Goal: Transaction & Acquisition: Purchase product/service

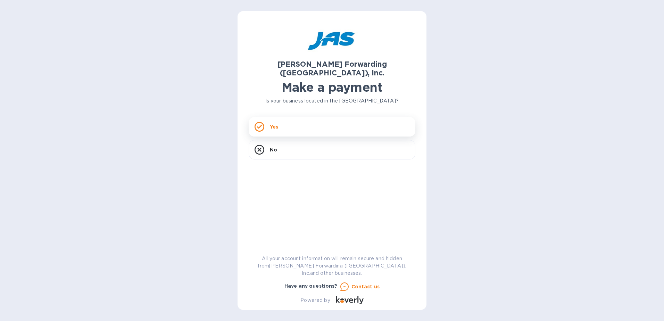
click at [278, 117] on div "Yes" at bounding box center [332, 126] width 167 height 19
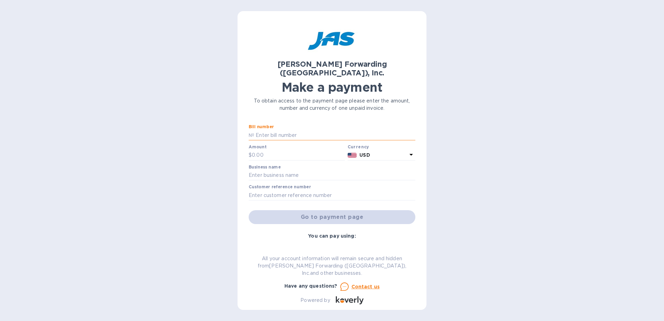
click at [289, 130] on input "text" at bounding box center [334, 135] width 161 height 10
click at [284, 150] on input "text" at bounding box center [298, 155] width 93 height 10
type input "3,466"
click at [292, 130] on input "text" at bounding box center [334, 135] width 161 height 10
click at [296, 170] on input "text" at bounding box center [332, 175] width 167 height 10
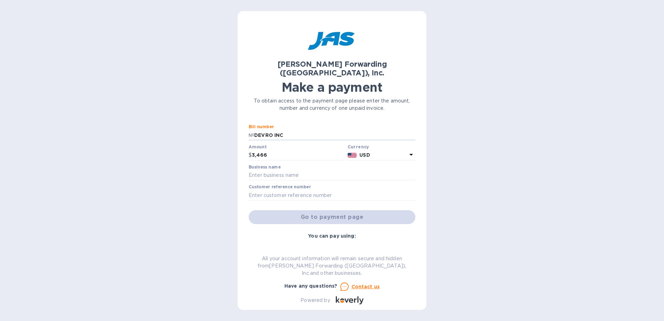
drag, startPoint x: 303, startPoint y: 125, endPoint x: 222, endPoint y: 128, distance: 82.0
click at [222, 128] on div "[PERSON_NAME] Forwarding ([GEOGRAPHIC_DATA]), Inc. Make a payment To obtain acc…" at bounding box center [332, 160] width 664 height 321
type input "Various"
click at [286, 170] on input "text" at bounding box center [332, 175] width 167 height 10
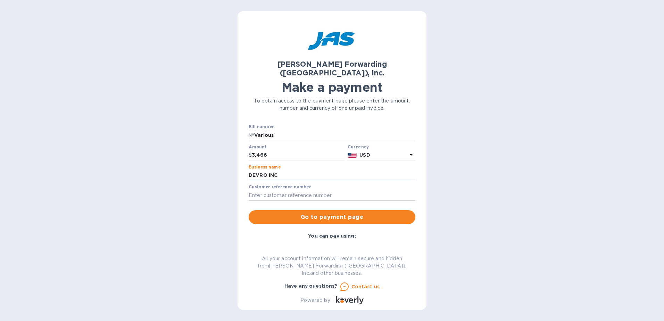
type input "DEVRO INC"
click at [329, 190] on input "text" at bounding box center [332, 195] width 167 height 10
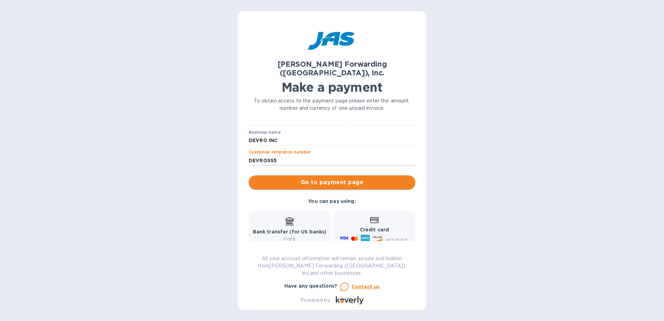
type input "DEVROSS5"
click at [347, 178] on span "Go to payment page" at bounding box center [332, 182] width 156 height 8
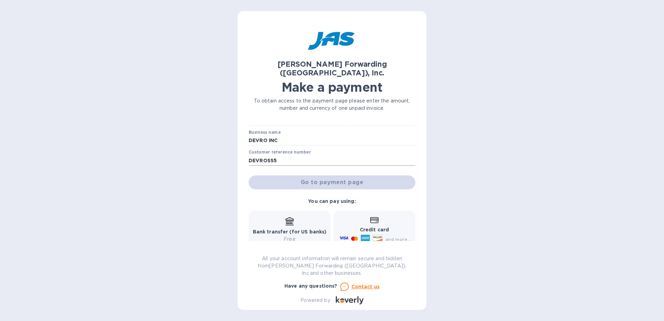
scroll to position [17, 0]
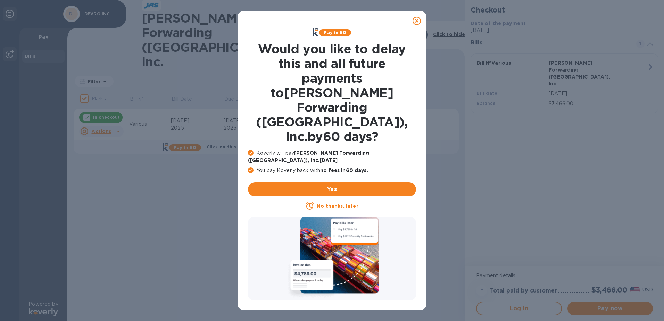
click at [415, 22] on icon at bounding box center [417, 21] width 8 height 8
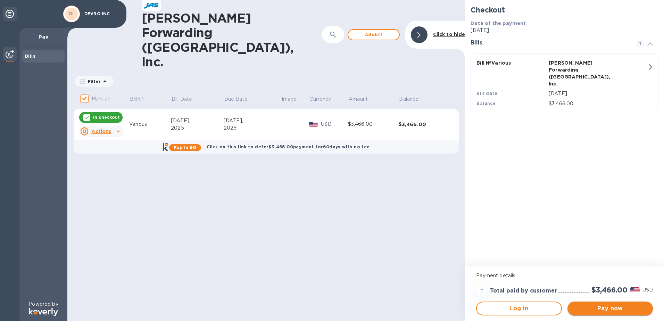
click at [615, 311] on span "Pay now" at bounding box center [610, 308] width 74 height 8
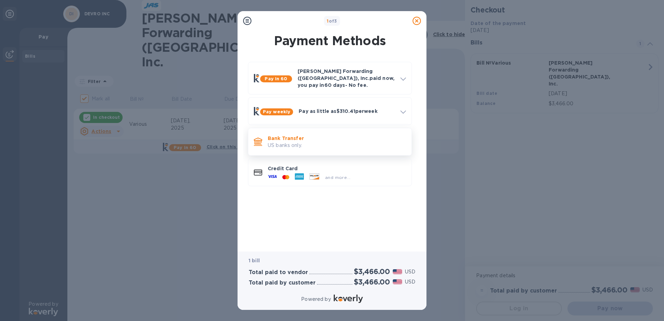
click at [342, 142] on p "US banks only." at bounding box center [337, 145] width 138 height 7
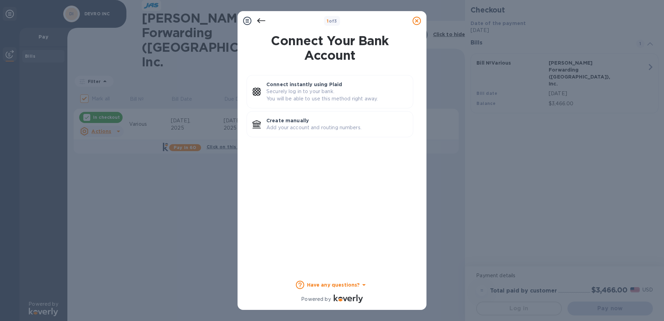
click at [261, 21] on icon at bounding box center [261, 21] width 8 height 8
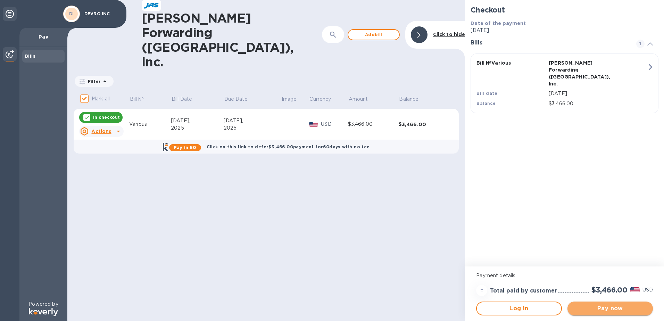
click at [585, 305] on span "Pay now" at bounding box center [610, 308] width 74 height 8
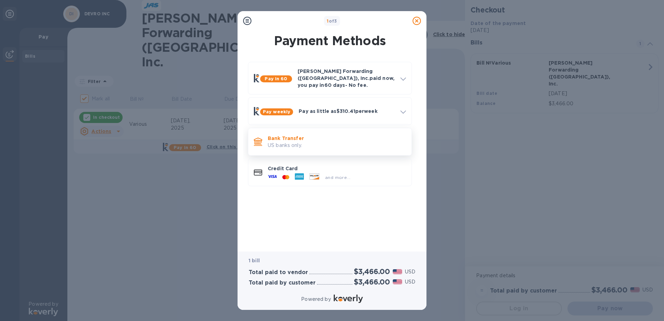
click at [309, 142] on p "US banks only." at bounding box center [337, 145] width 138 height 7
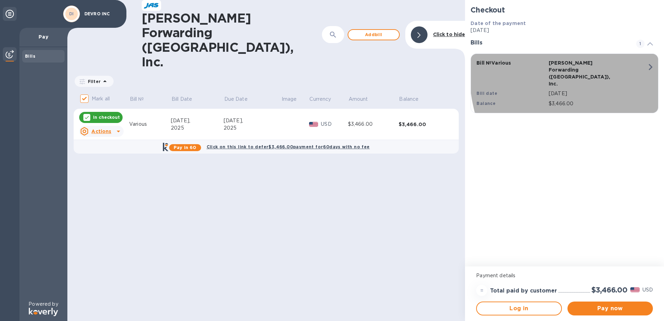
click at [648, 68] on icon "button" at bounding box center [650, 67] width 13 height 13
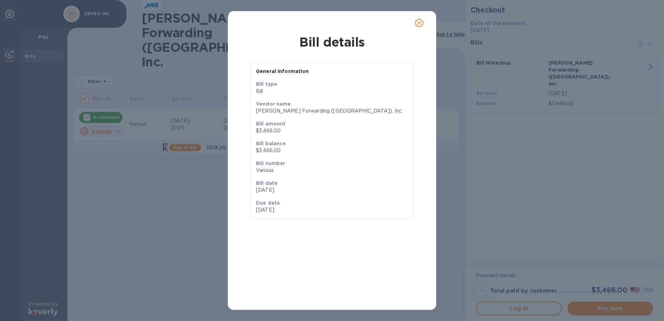
click at [422, 25] on icon "close" at bounding box center [419, 22] width 7 height 7
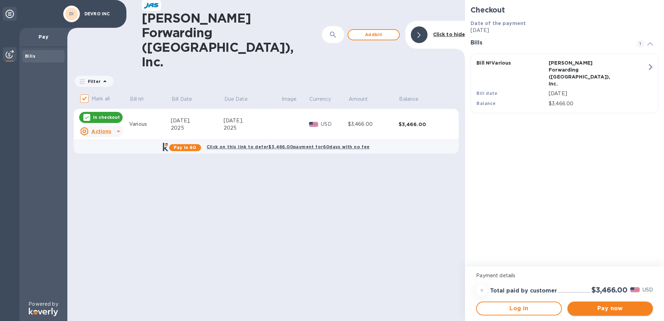
click at [607, 310] on span "Pay now" at bounding box center [610, 308] width 74 height 8
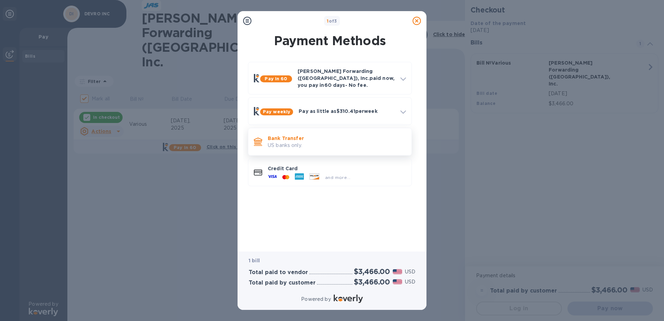
click at [320, 135] on p "Bank Transfer" at bounding box center [337, 138] width 138 height 7
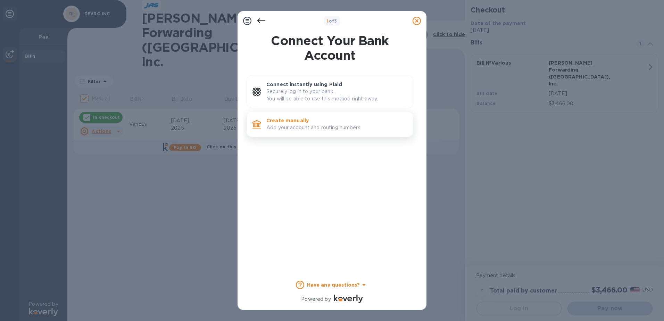
click at [290, 124] on p "Create manually" at bounding box center [336, 120] width 141 height 7
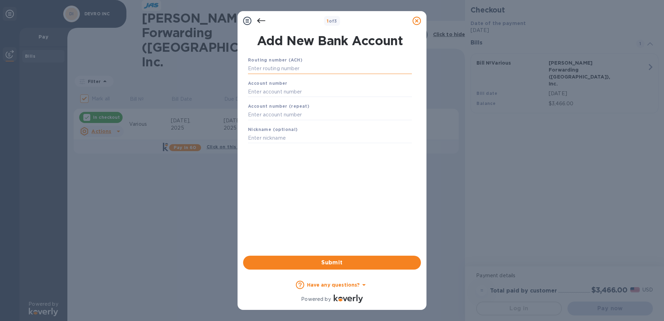
click at [302, 71] on input "text" at bounding box center [330, 69] width 164 height 10
click at [329, 86] on div "Account number" at bounding box center [329, 88] width 169 height 23
click at [300, 72] on input "text" at bounding box center [330, 69] width 164 height 10
type input "036076150"
click at [292, 99] on input "text" at bounding box center [330, 100] width 164 height 10
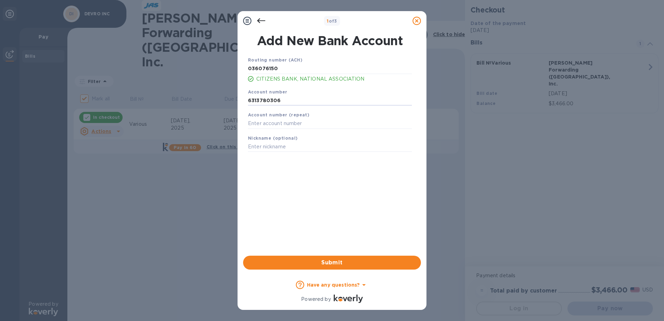
drag, startPoint x: 305, startPoint y: 97, endPoint x: 244, endPoint y: 104, distance: 61.2
click at [244, 104] on div "Routing number (ACH) [US_BANK_ROUTING_MICR] CITIZENS BANK, NATIONAL ASSOCIATION…" at bounding box center [330, 147] width 178 height 192
type input "6313780306"
click at [288, 125] on input "text" at bounding box center [330, 123] width 164 height 10
paste input "6313780306"
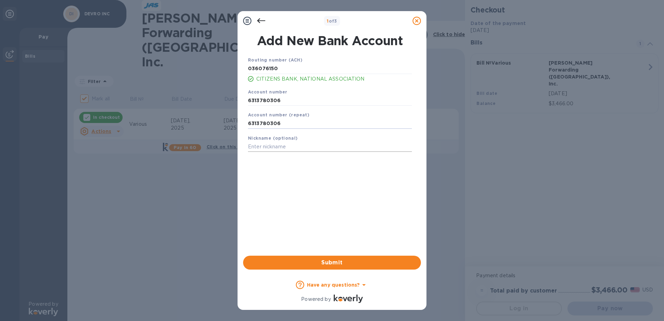
type input "6313780306"
click at [293, 142] on input "text" at bounding box center [330, 147] width 164 height 10
click at [364, 173] on div "Routing number (ACH) [US_BANK_ROUTING_MICR] CITIZENS BANK, NATIONAL ASSOCIATION…" at bounding box center [330, 147] width 178 height 192
click at [333, 260] on span "Submit" at bounding box center [332, 262] width 167 height 8
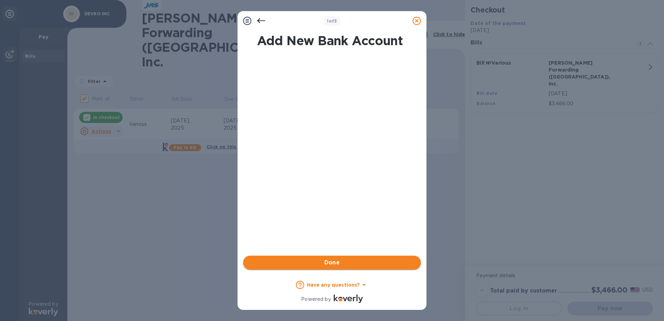
click at [337, 265] on span "Done" at bounding box center [332, 262] width 167 height 8
